Goal: Browse casually: Explore the website without a specific task or goal

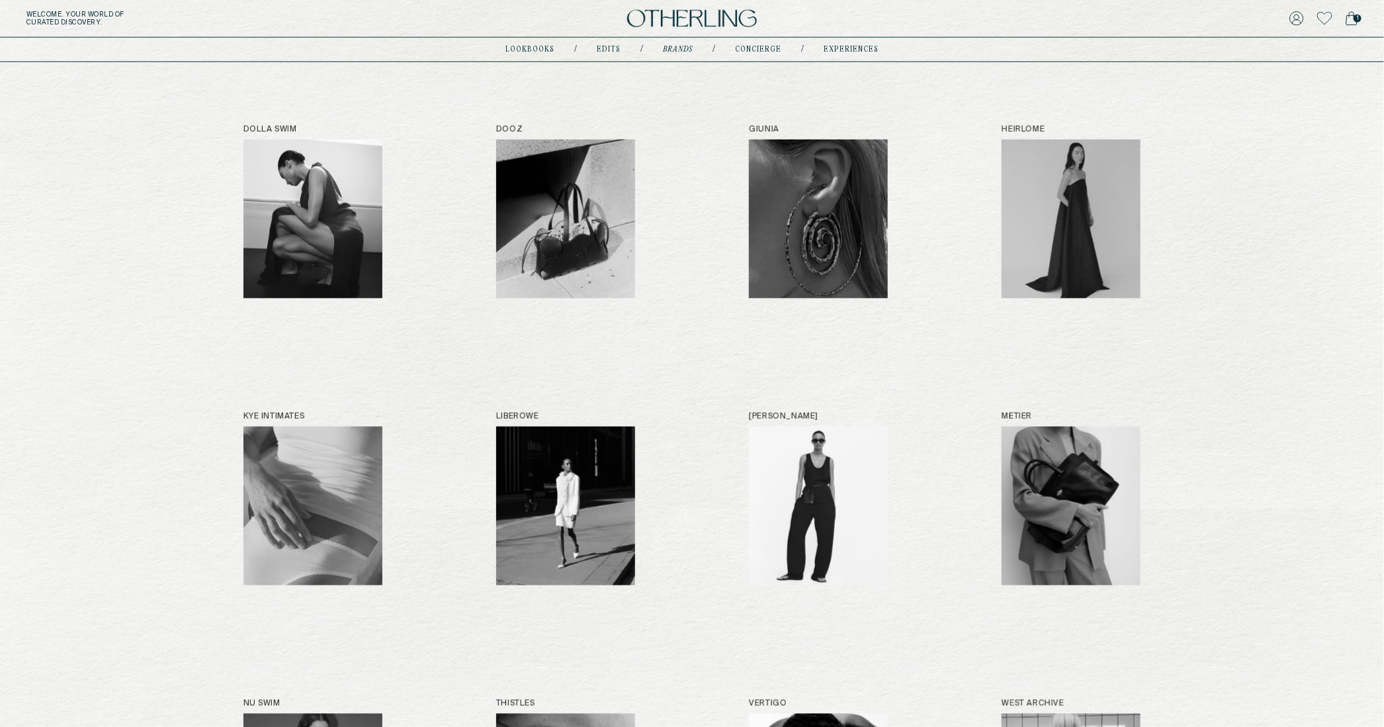
scroll to position [766, 0]
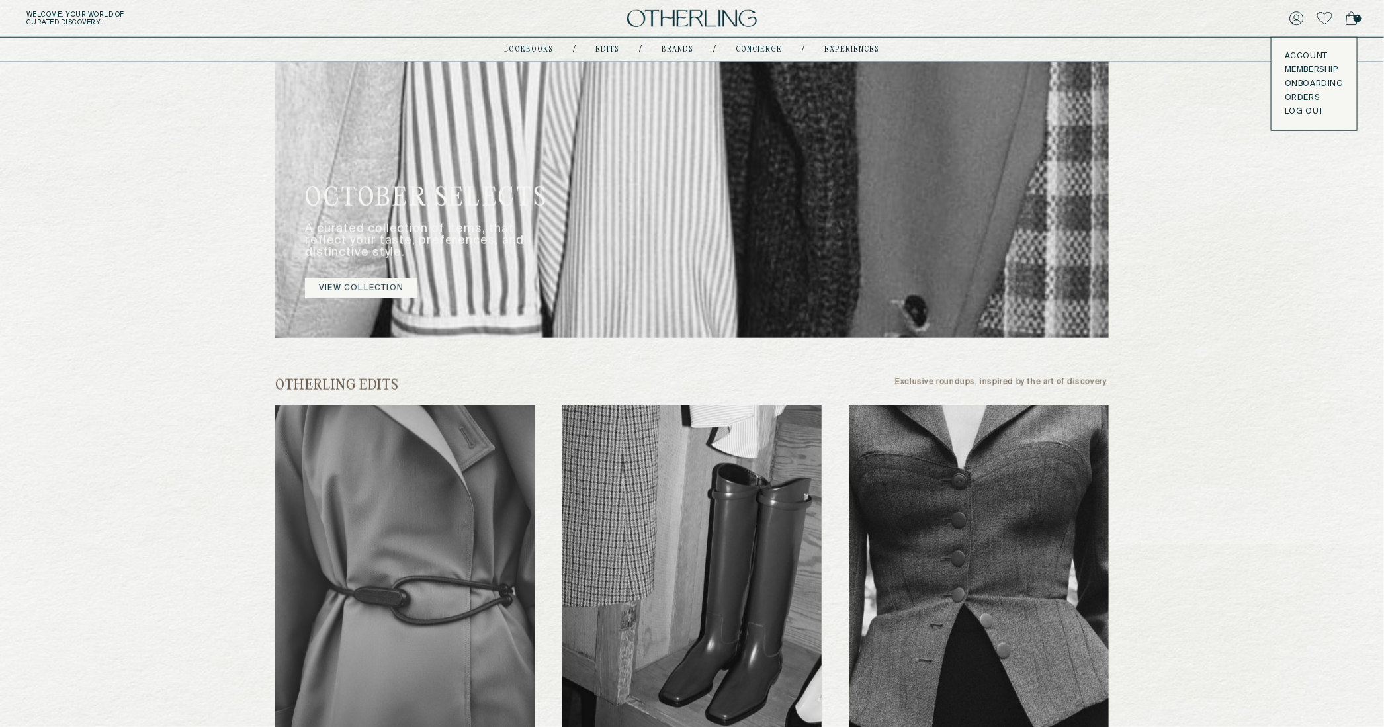
scroll to position [928, 0]
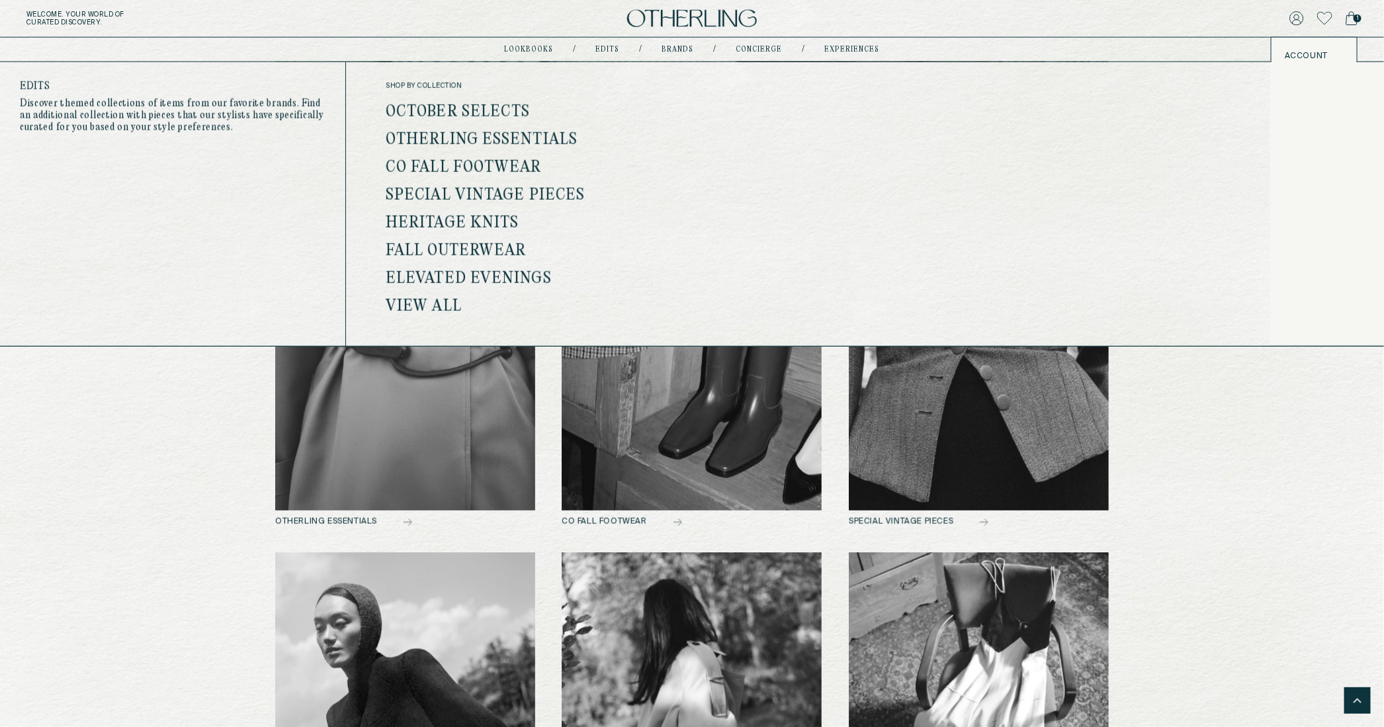
click at [427, 310] on link "View all" at bounding box center [424, 306] width 76 height 17
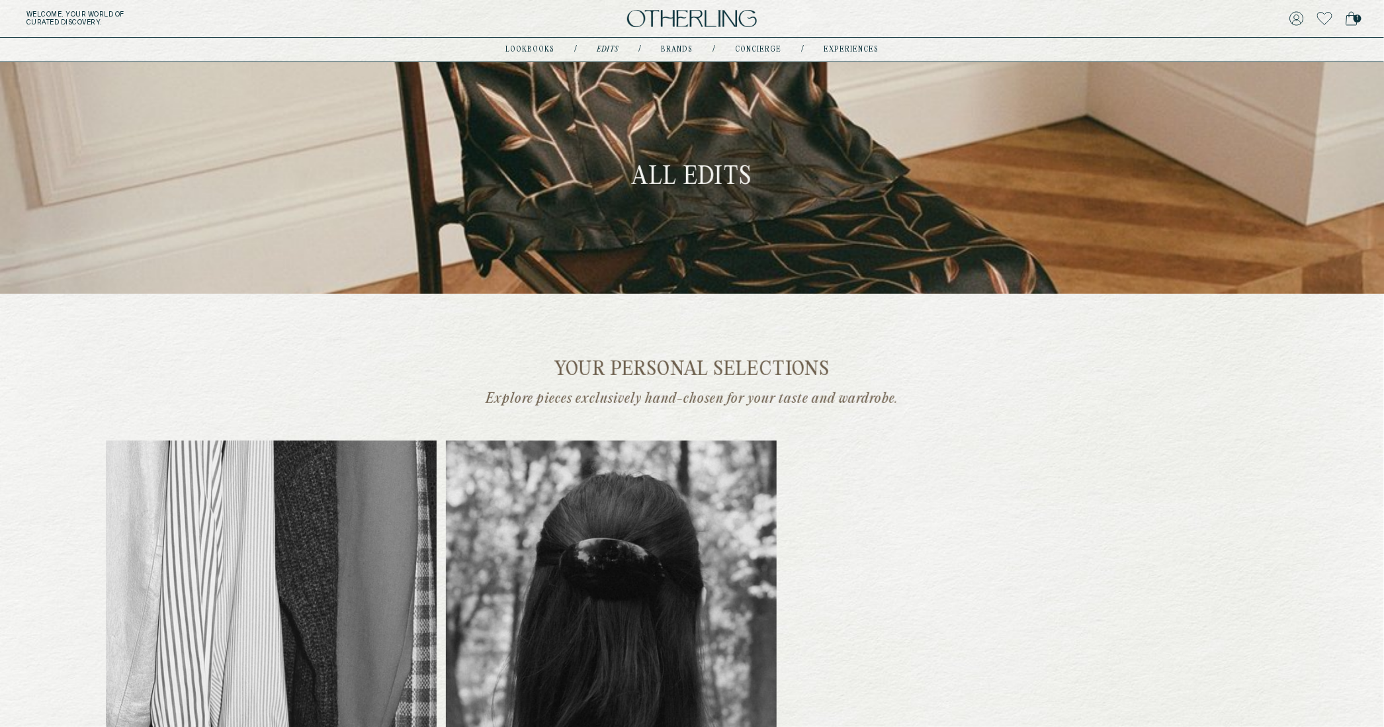
click at [676, 19] on img at bounding box center [692, 19] width 130 height 18
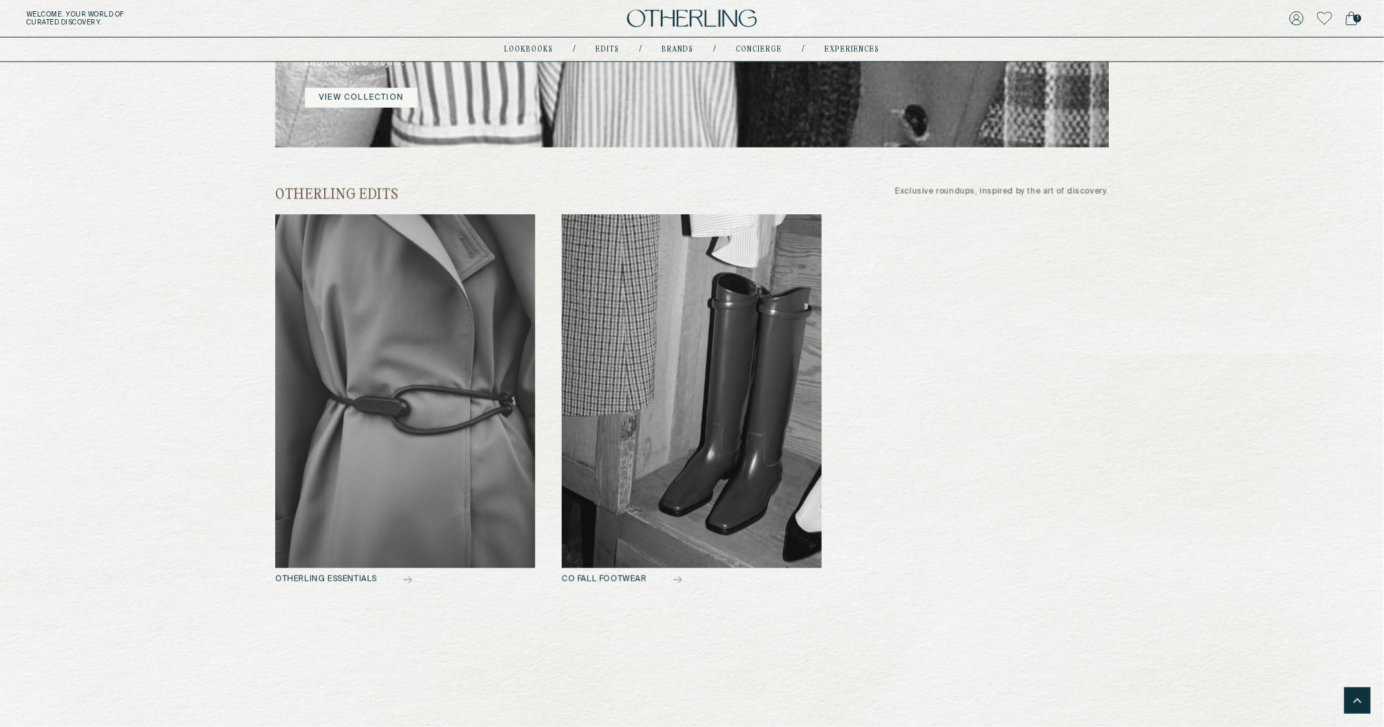
scroll to position [888, 0]
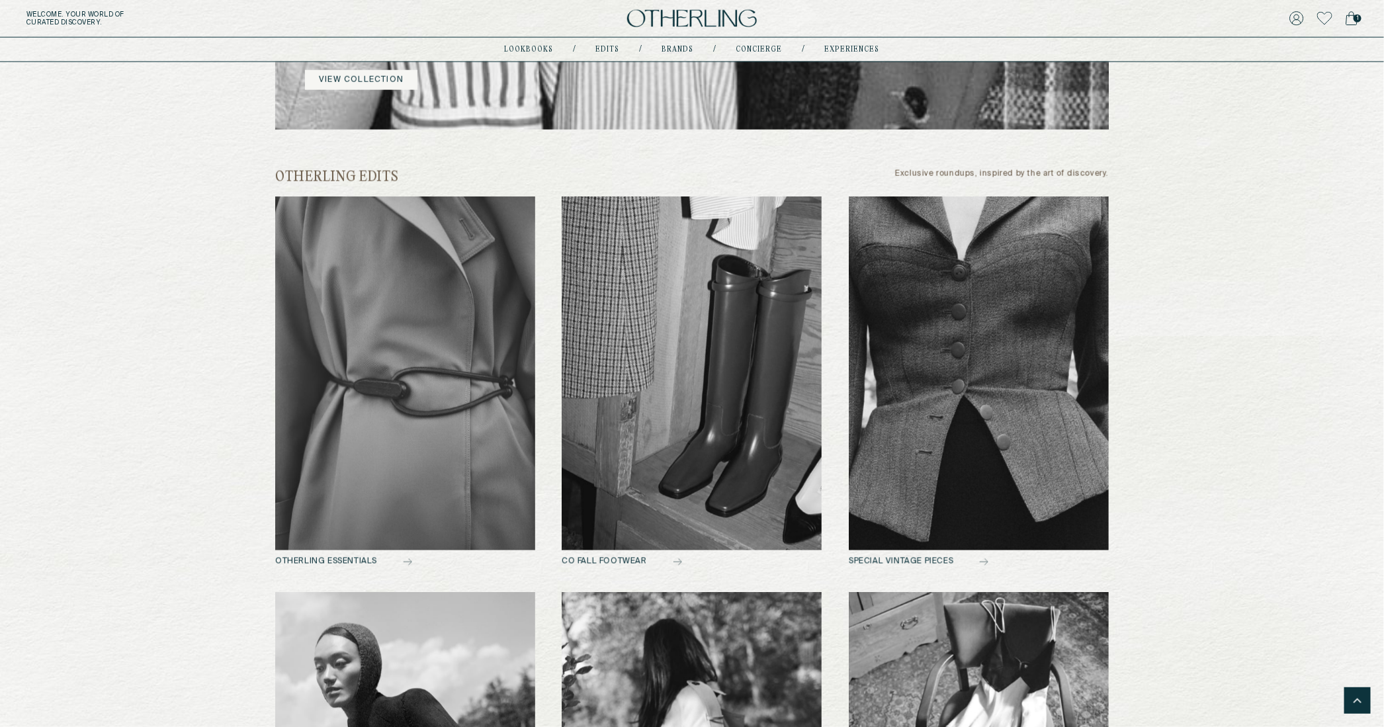
click at [341, 363] on img at bounding box center [405, 374] width 260 height 354
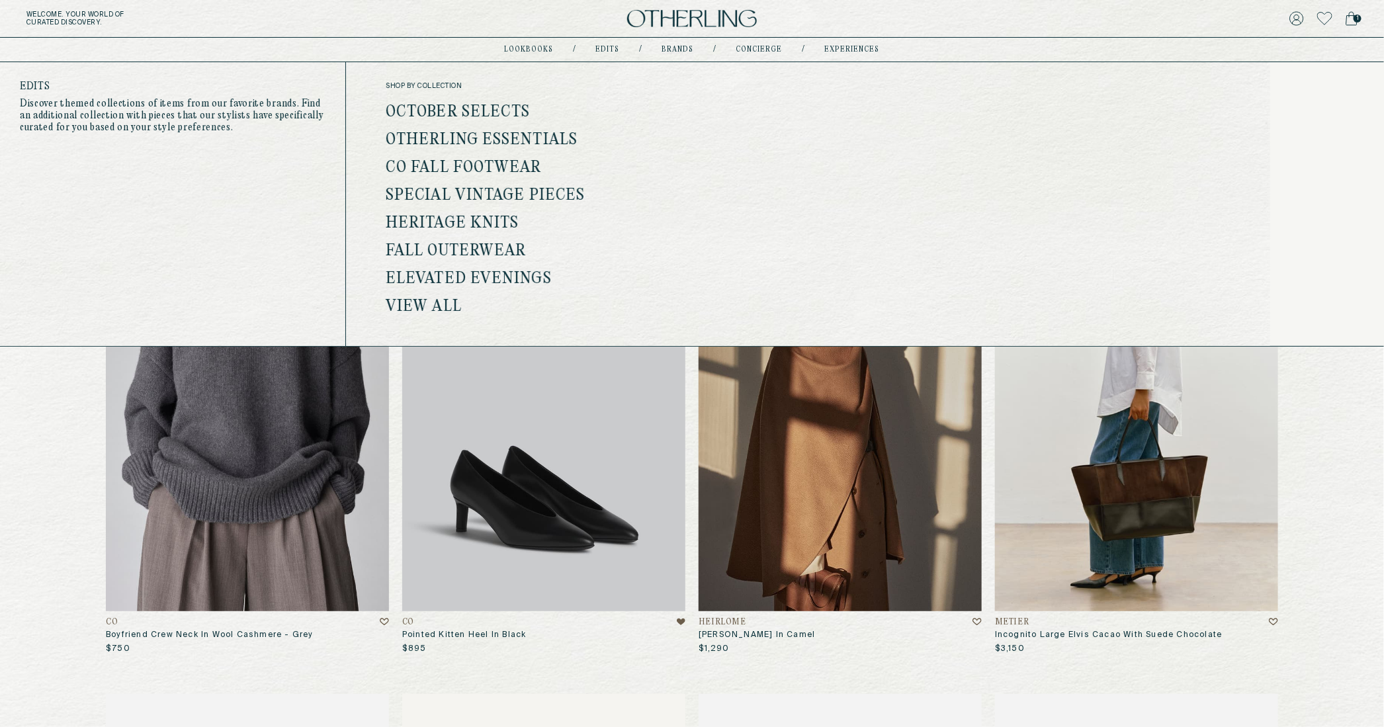
click at [512, 169] on link "Co Fall Footwear" at bounding box center [464, 167] width 156 height 17
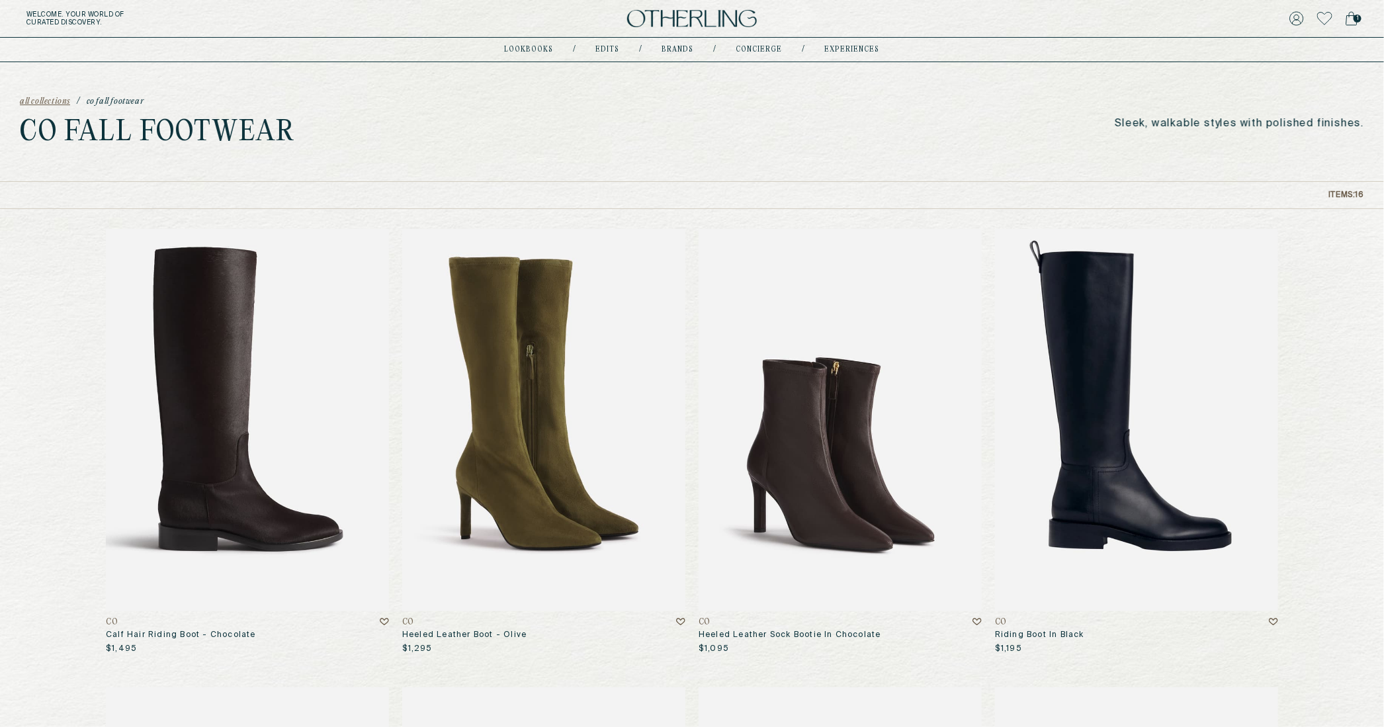
click at [654, 22] on img at bounding box center [692, 19] width 130 height 18
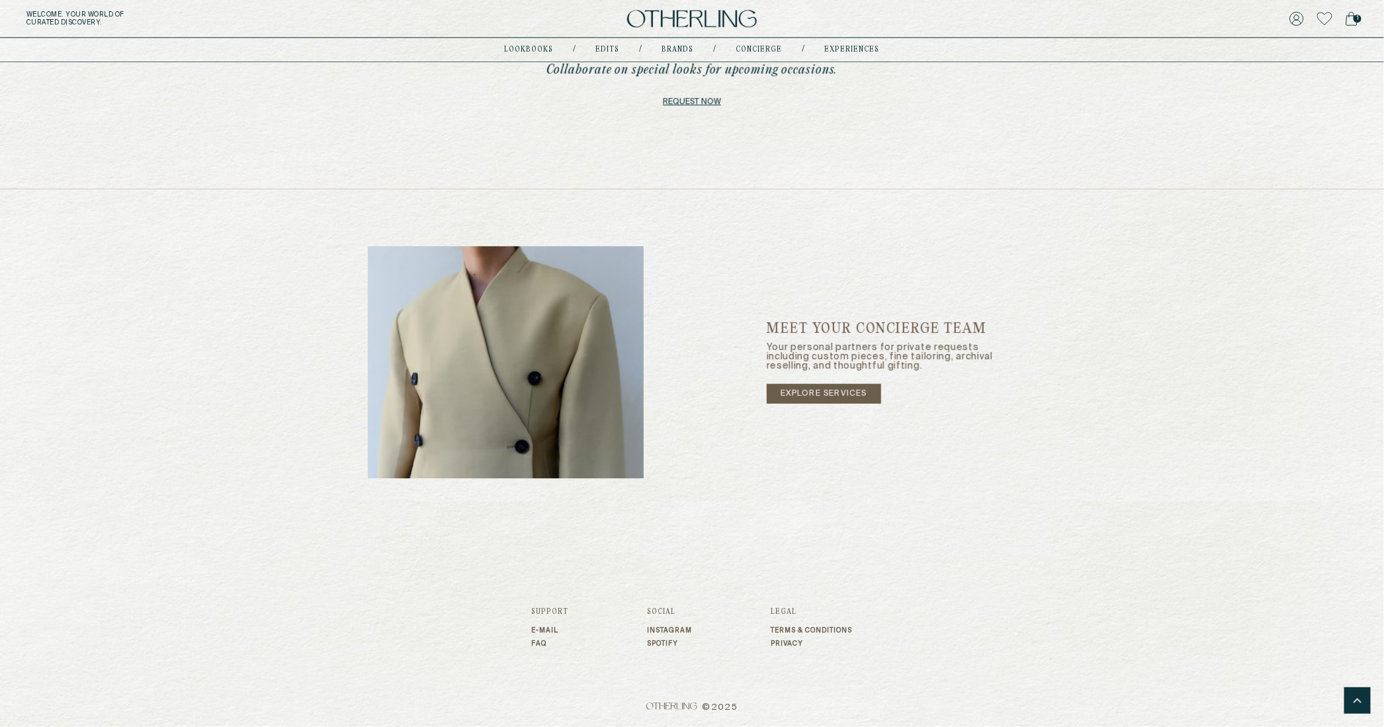
scroll to position [1931, 0]
